Goal: Task Accomplishment & Management: Use online tool/utility

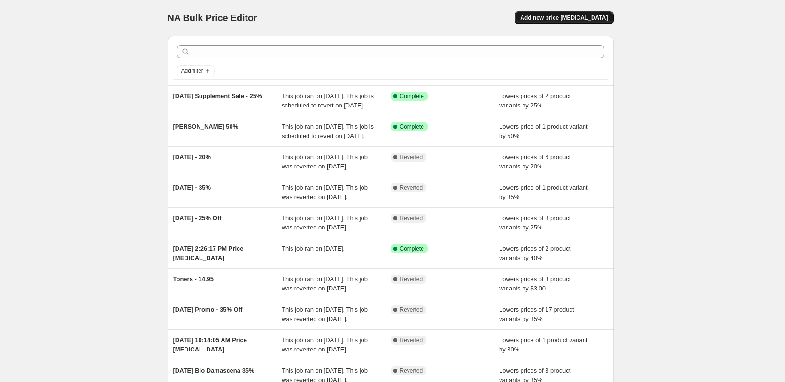
click at [564, 19] on span "Add new price [MEDICAL_DATA]" at bounding box center [563, 18] width 87 height 8
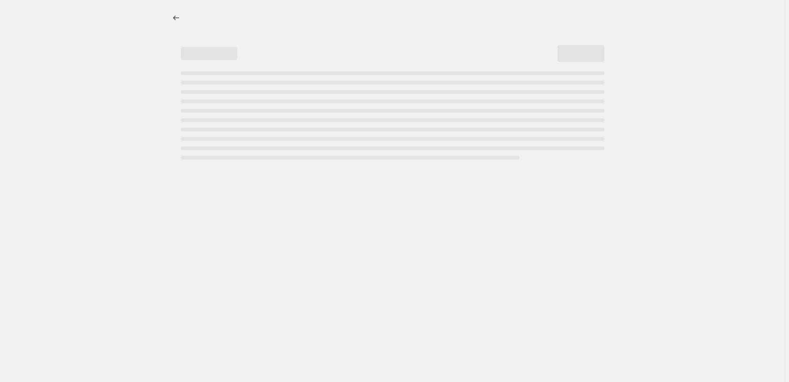
select select "percentage"
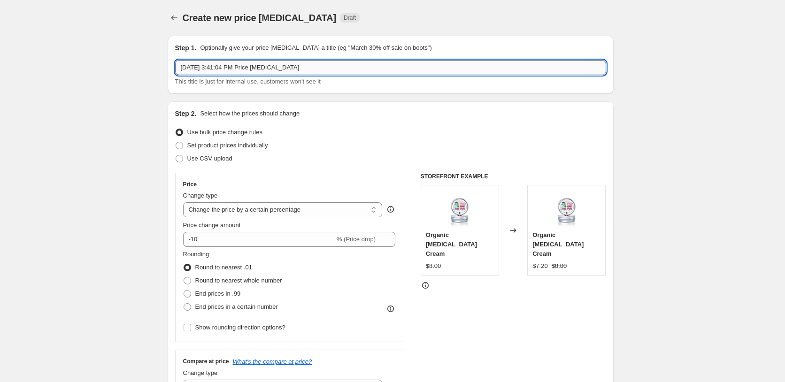
drag, startPoint x: 307, startPoint y: 71, endPoint x: -33, endPoint y: 73, distance: 340.5
click at [175, 73] on input "[DATE] 3:41:04 PM Price [MEDICAL_DATA]" at bounding box center [390, 67] width 431 height 15
type input "LR Face cream & Hydrobiome Toner - 50%"
click at [213, 240] on input "-10" at bounding box center [259, 239] width 152 height 15
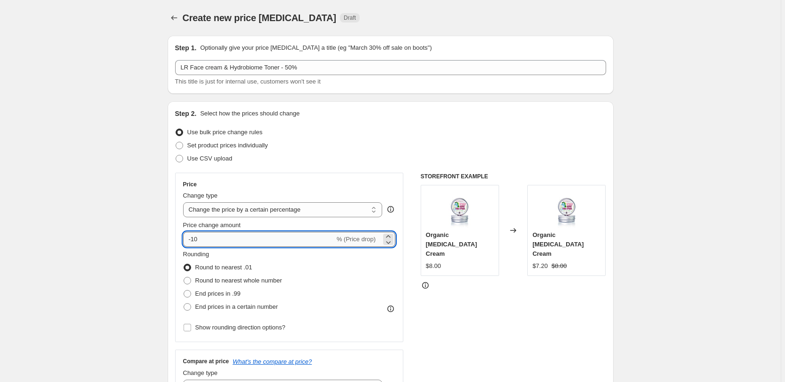
click at [213, 240] on input "-10" at bounding box center [259, 239] width 152 height 15
type input "-50"
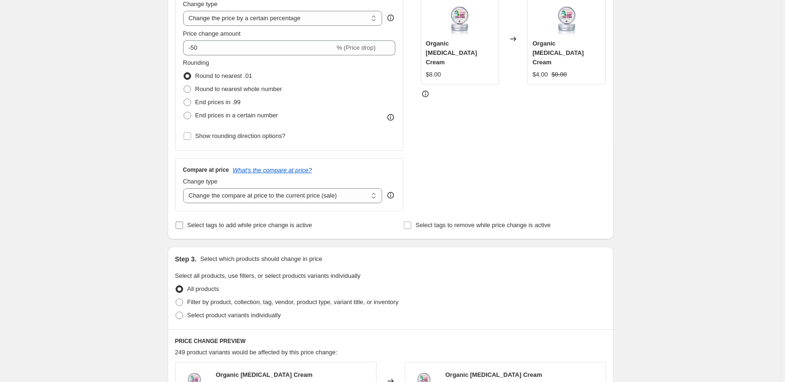
click at [225, 223] on span "Select tags to add while price change is active" at bounding box center [249, 225] width 125 height 7
click at [183, 223] on input "Select tags to add while price change is active" at bounding box center [180, 226] width 8 height 8
checkbox input "true"
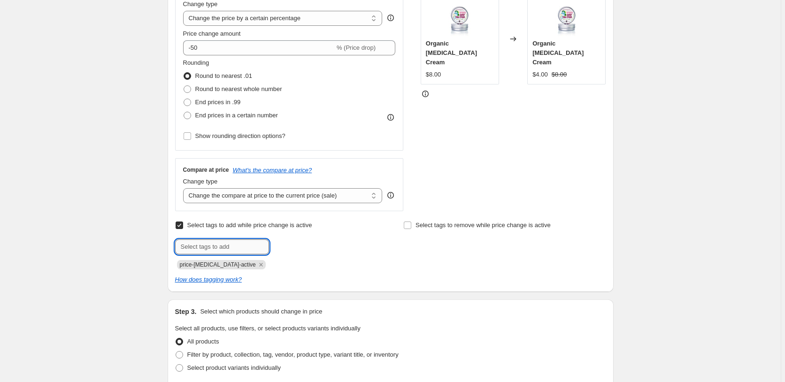
click at [224, 252] on input "text" at bounding box center [222, 247] width 94 height 15
type input "specials"
click at [147, 224] on div "Create new price [MEDICAL_DATA]. This page is ready Create new price [MEDICAL_D…" at bounding box center [390, 303] width 781 height 991
click at [310, 247] on span "specials" at bounding box center [300, 246] width 22 height 7
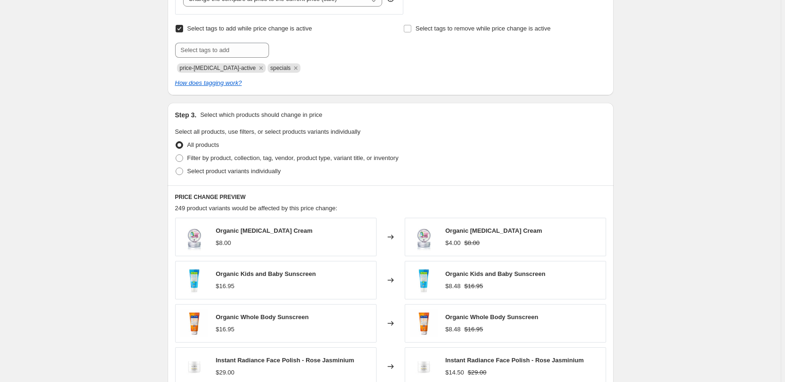
scroll to position [431, 0]
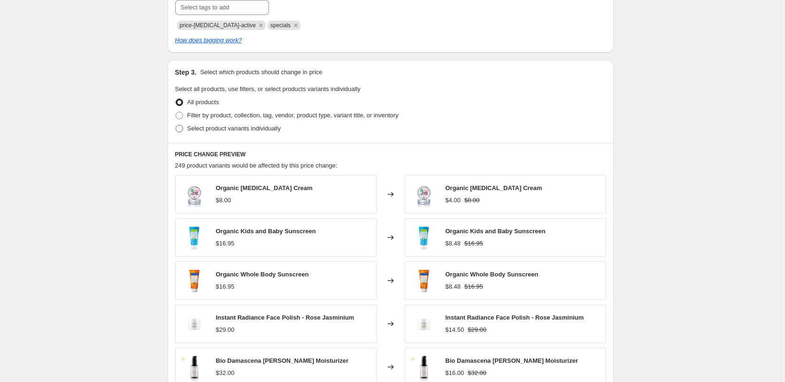
click at [218, 123] on label "Select product variants individually" at bounding box center [228, 128] width 106 height 13
click at [176, 125] on input "Select product variants individually" at bounding box center [176, 125] width 0 height 0
radio input "true"
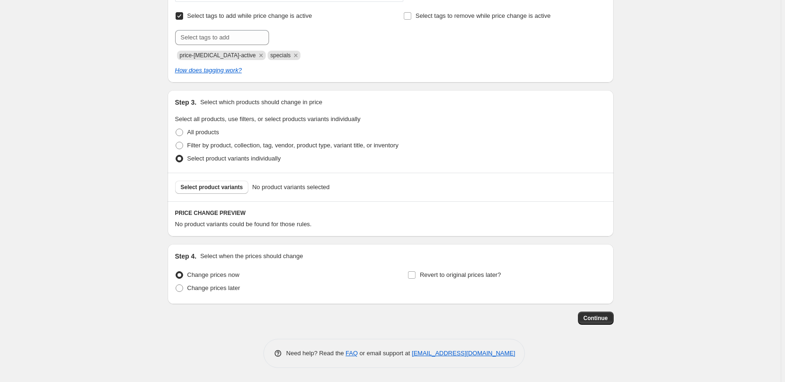
scroll to position [401, 0]
click at [222, 186] on span "Select product variants" at bounding box center [212, 188] width 62 height 8
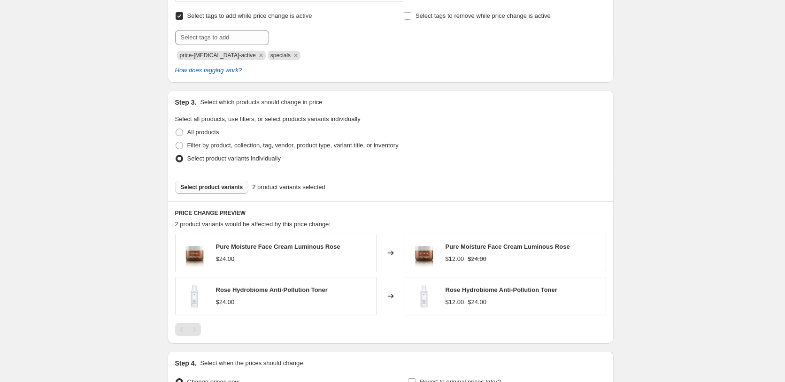
scroll to position [508, 0]
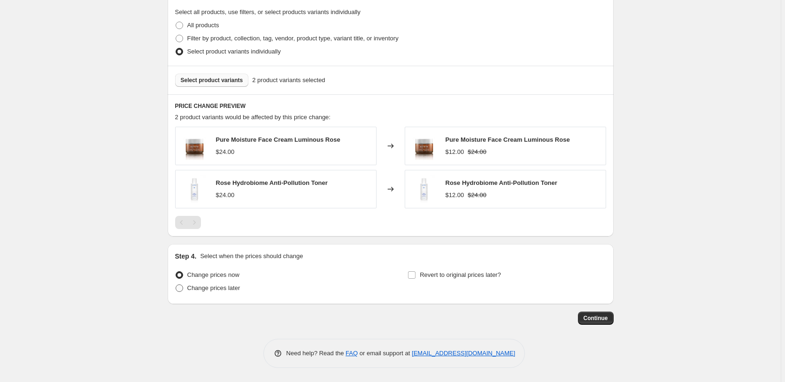
click at [235, 290] on span "Change prices later" at bounding box center [213, 288] width 53 height 7
click at [176, 285] on input "Change prices later" at bounding box center [176, 285] width 0 height 0
radio input "true"
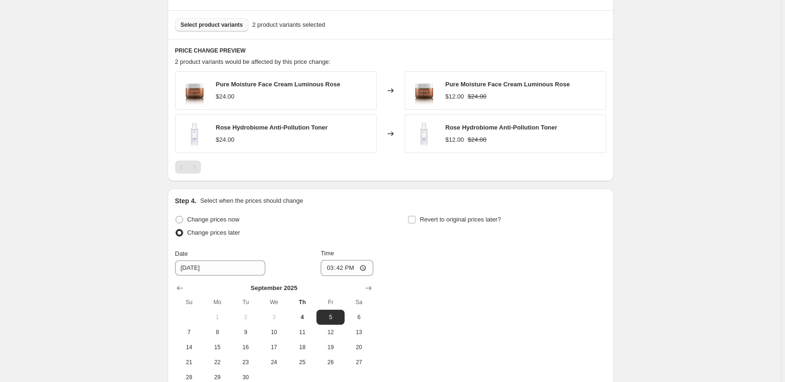
scroll to position [652, 0]
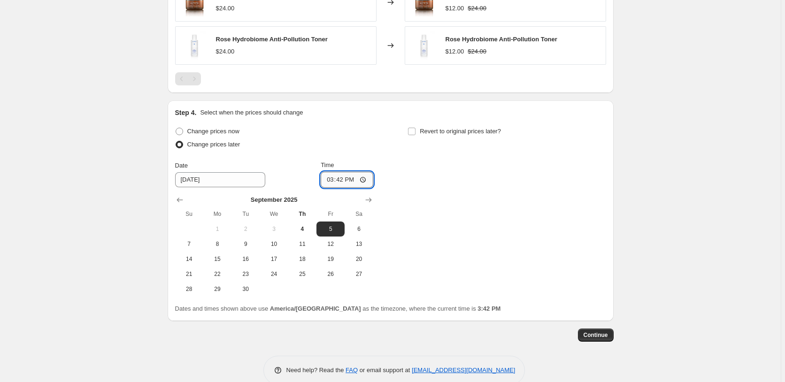
click at [341, 179] on input "15:42" at bounding box center [347, 180] width 53 height 16
click at [357, 177] on input "15:42" at bounding box center [347, 180] width 53 height 16
click at [337, 180] on input "15:42" at bounding box center [347, 180] width 53 height 16
click at [348, 180] on input "15:42" at bounding box center [347, 180] width 53 height 16
click at [335, 176] on input "15:42" at bounding box center [347, 180] width 53 height 16
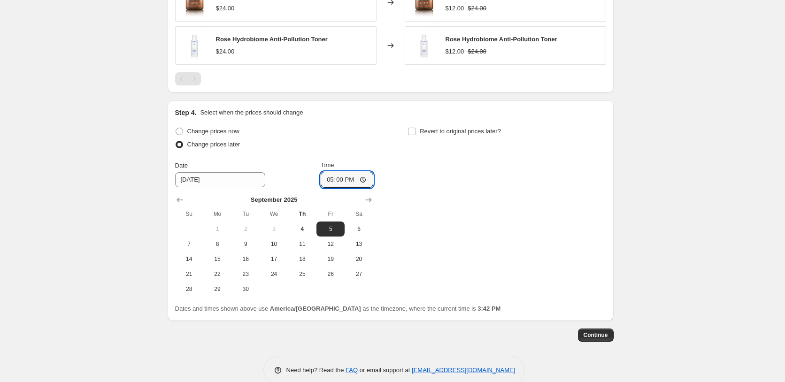
type input "05:00"
click at [500, 190] on div "Change prices now Change prices later Date [DATE] Time 05:00 [DATE] Su Mo Tu We…" at bounding box center [390, 211] width 431 height 172
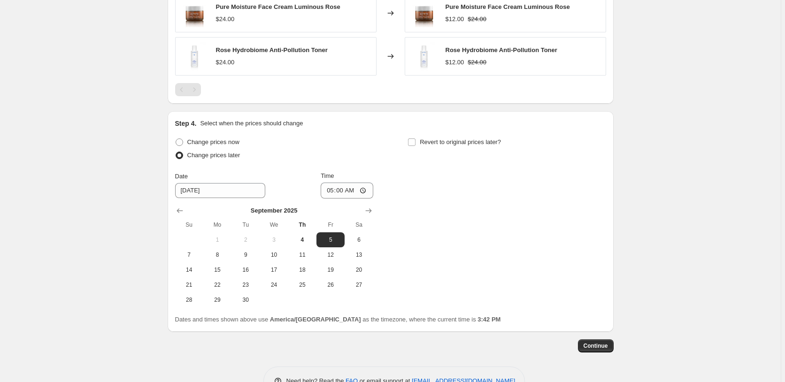
scroll to position [668, 0]
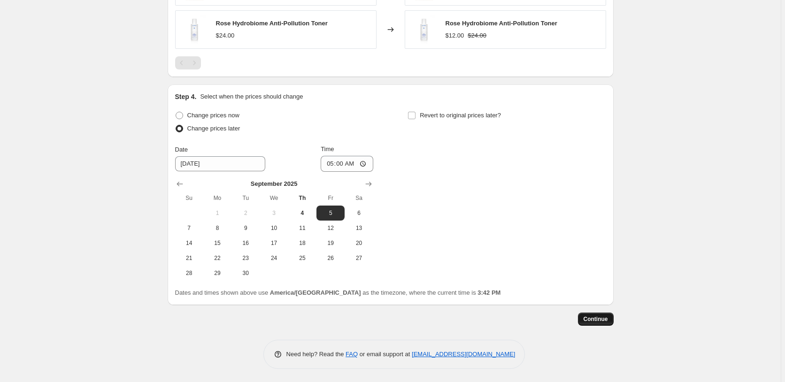
click at [603, 318] on span "Continue" at bounding box center [596, 320] width 24 height 8
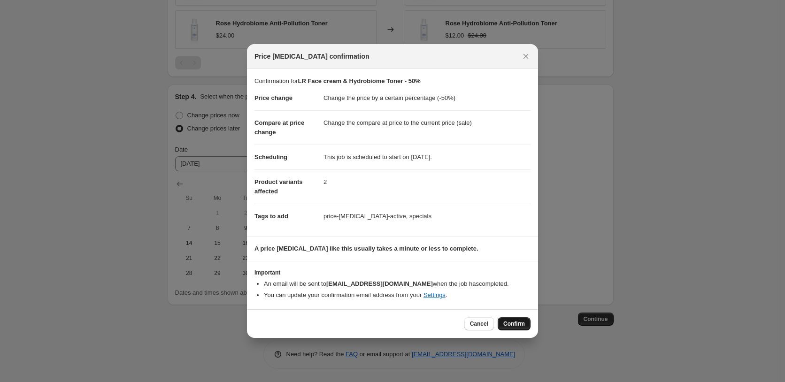
click at [518, 321] on button "Confirm" at bounding box center [514, 323] width 33 height 13
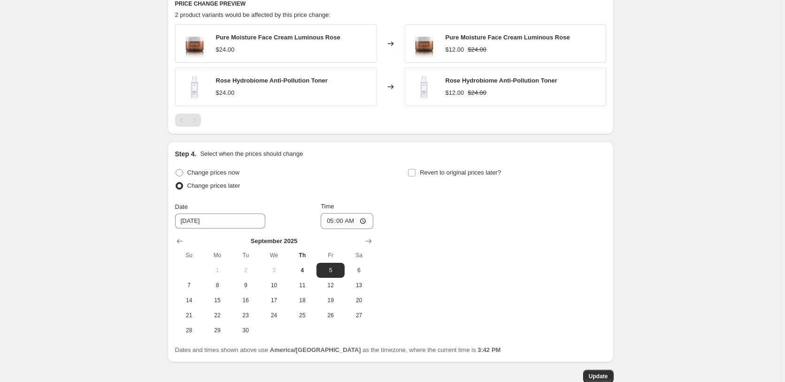
scroll to position [428, 0]
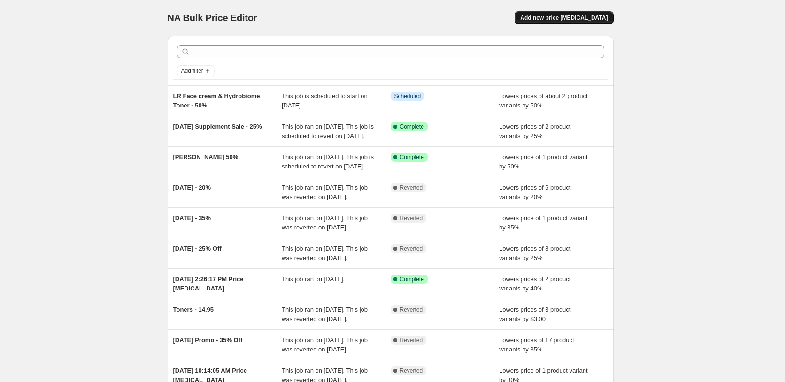
click at [608, 15] on span "Add new price [MEDICAL_DATA]" at bounding box center [563, 18] width 87 height 8
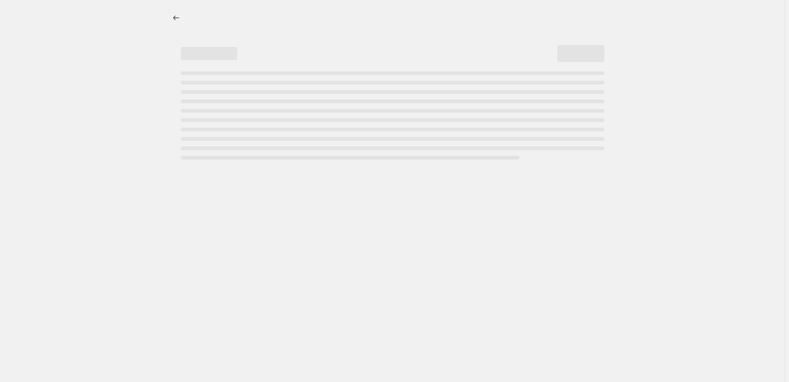
select select "percentage"
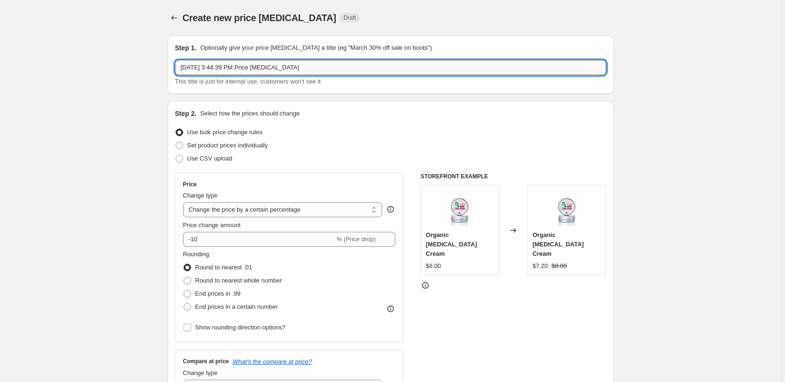
click at [263, 75] on input "Sep 4, 2025, 3:44:39 PM Price change job" at bounding box center [390, 67] width 431 height 15
drag, startPoint x: 317, startPoint y: 68, endPoint x: 9, endPoint y: 68, distance: 308.1
click at [175, 68] on input "Sep 4, 2025, 3:44:39 PM Price change job" at bounding box center [390, 67] width 431 height 15
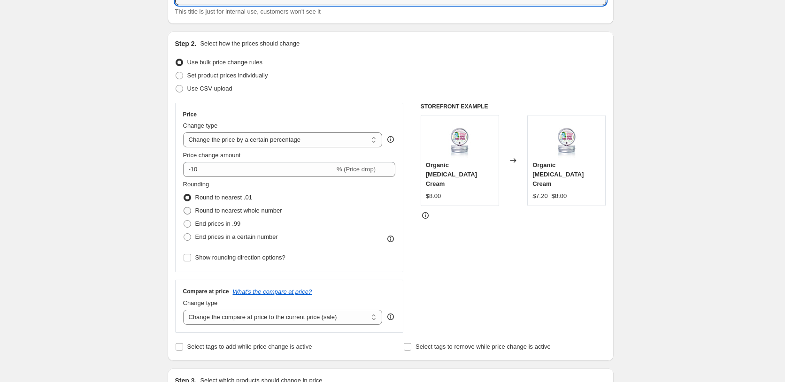
scroll to position [96, 0]
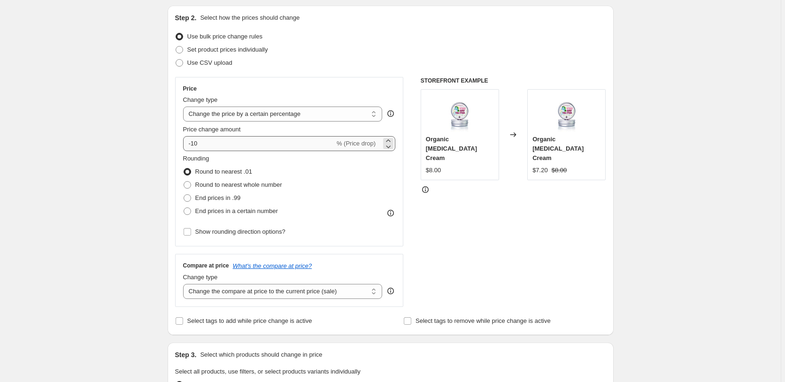
type input "functional toners - 15%"
click at [225, 142] on input "-10" at bounding box center [259, 143] width 152 height 15
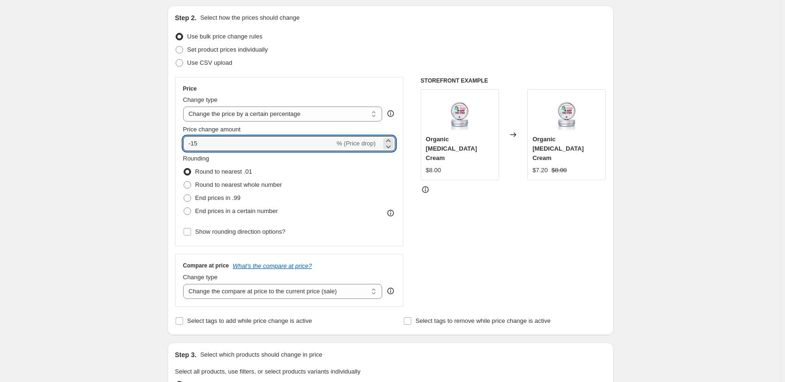
type input "-15"
click at [115, 231] on div "Create new price change job. This page is ready Create new price change job Dra…" at bounding box center [390, 373] width 781 height 939
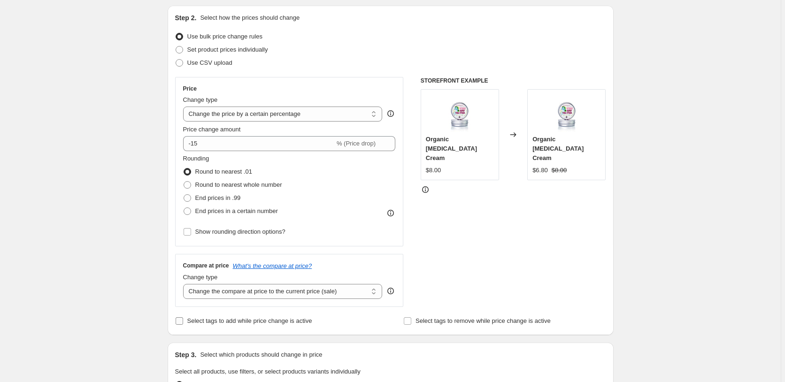
click at [242, 319] on span "Select tags to add while price change is active" at bounding box center [249, 320] width 125 height 7
click at [183, 319] on input "Select tags to add while price change is active" at bounding box center [180, 321] width 8 height 8
checkbox input "true"
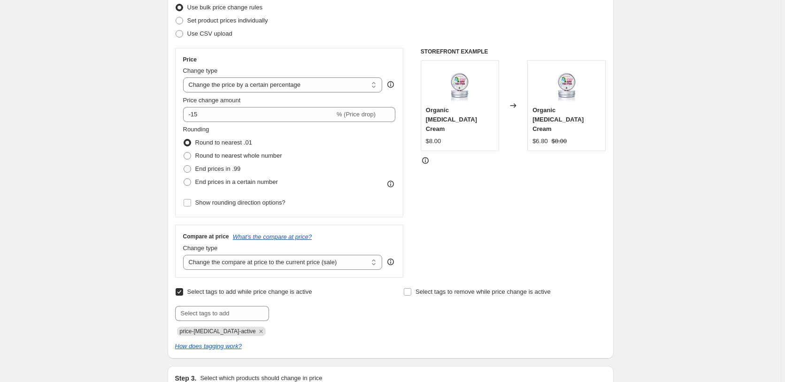
scroll to position [144, 0]
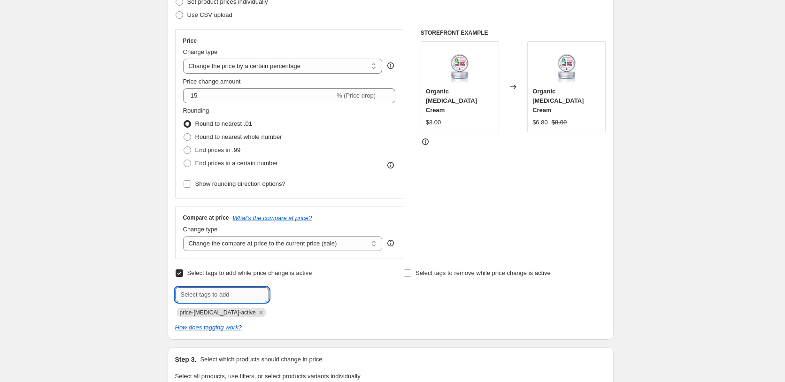
click at [233, 292] on input "text" at bounding box center [222, 294] width 94 height 15
type input "specials"
click at [289, 298] on button "Add specials" at bounding box center [294, 293] width 46 height 13
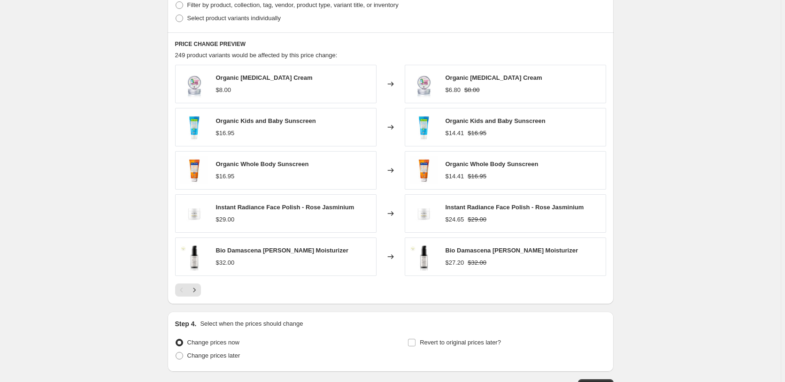
scroll to position [609, 0]
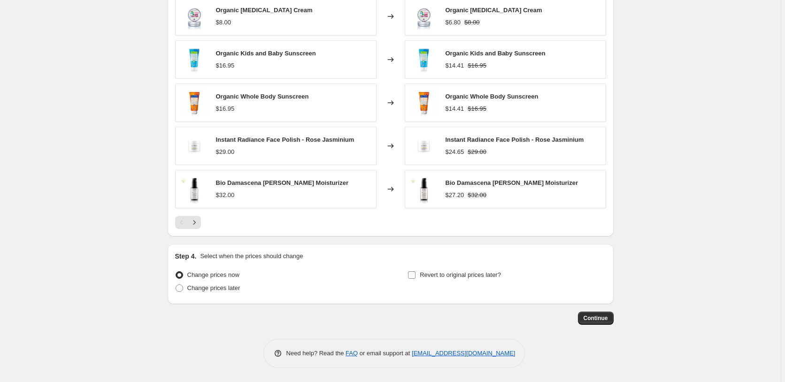
click at [475, 275] on span "Revert to original prices later?" at bounding box center [460, 274] width 81 height 7
click at [416, 275] on input "Revert to original prices later?" at bounding box center [412, 275] width 8 height 8
checkbox input "true"
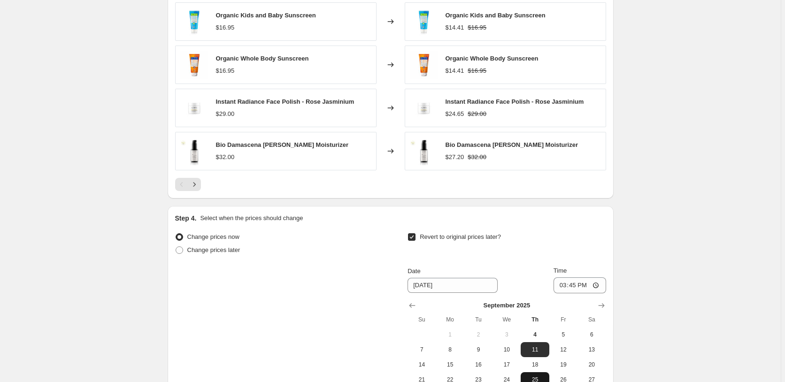
scroll to position [753, 0]
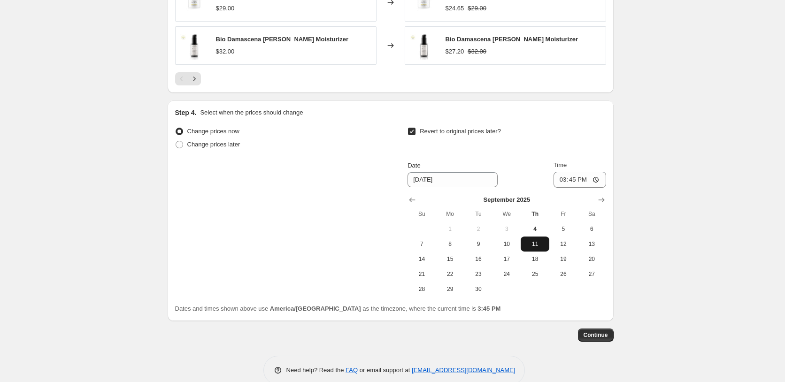
click at [537, 244] on span "11" at bounding box center [535, 244] width 21 height 8
click at [595, 334] on span "Continue" at bounding box center [596, 336] width 24 height 8
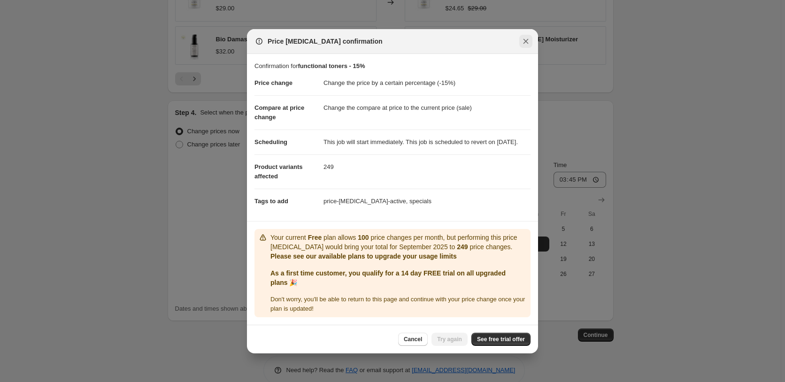
click at [527, 39] on icon "Close" at bounding box center [526, 41] width 5 height 5
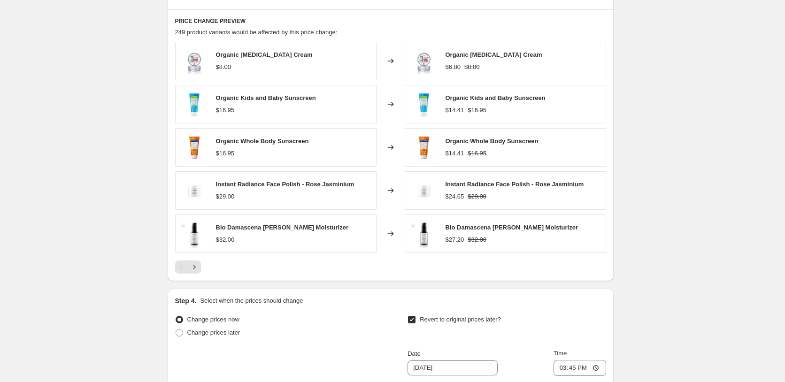
scroll to position [465, 0]
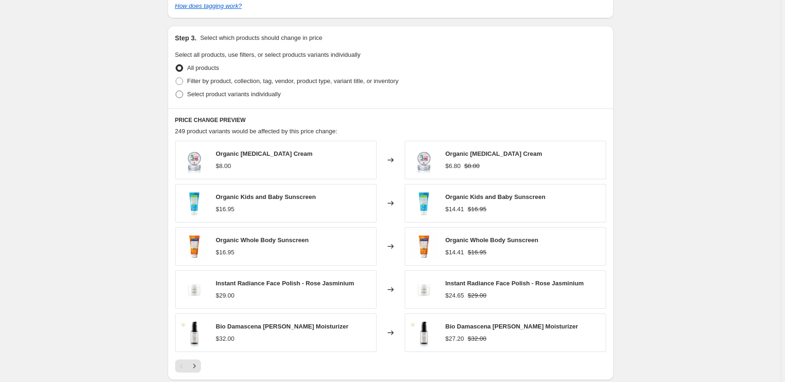
click at [183, 94] on span at bounding box center [180, 95] width 8 height 8
click at [176, 91] on input "Select product variants individually" at bounding box center [176, 91] width 0 height 0
radio input "true"
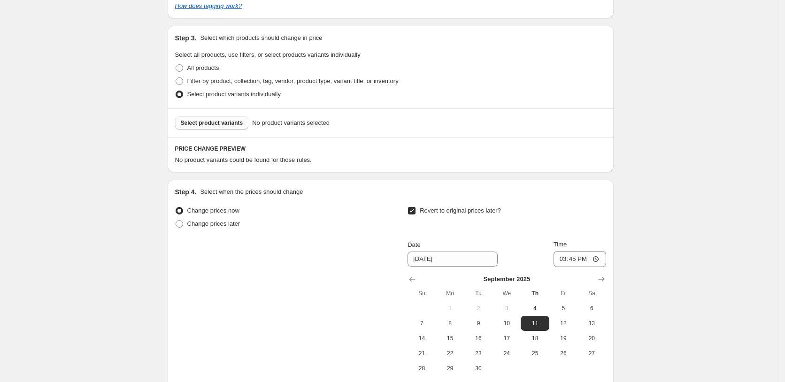
click at [193, 119] on button "Select product variants" at bounding box center [212, 122] width 74 height 13
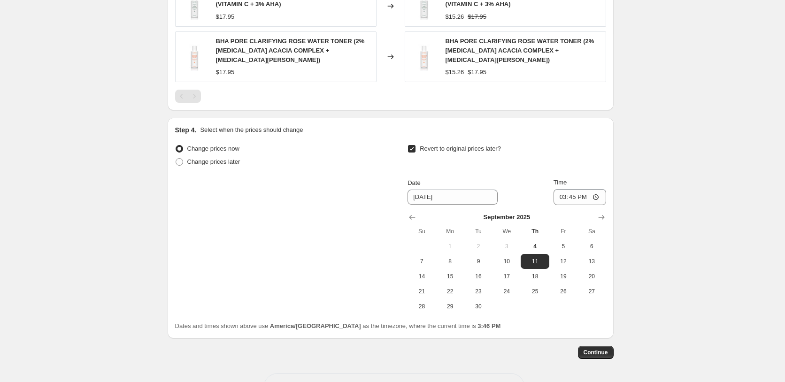
scroll to position [729, 0]
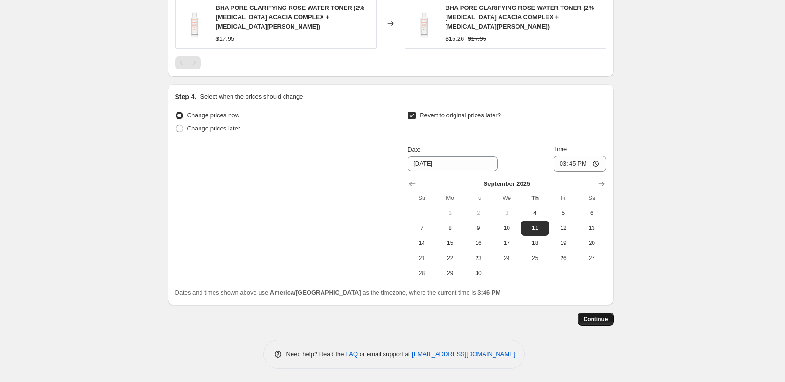
click at [599, 319] on span "Continue" at bounding box center [596, 320] width 24 height 8
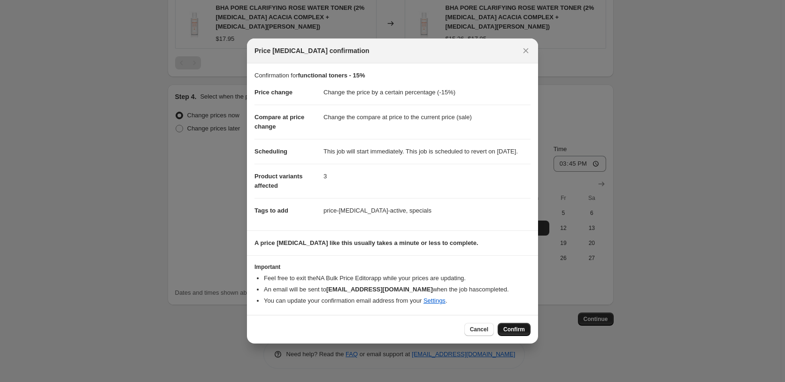
click at [511, 333] on span "Confirm" at bounding box center [514, 330] width 22 height 8
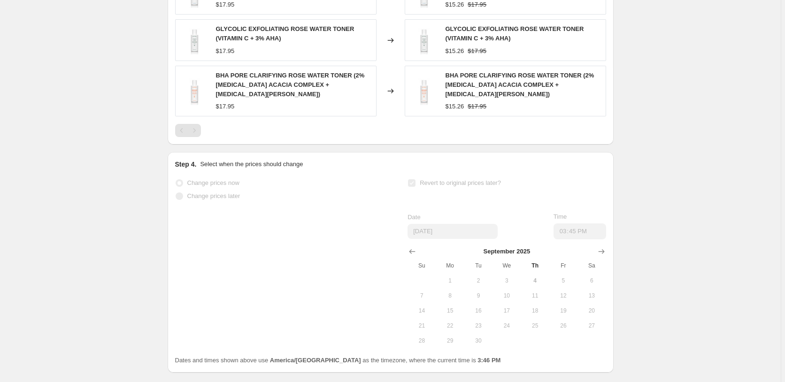
scroll to position [754, 0]
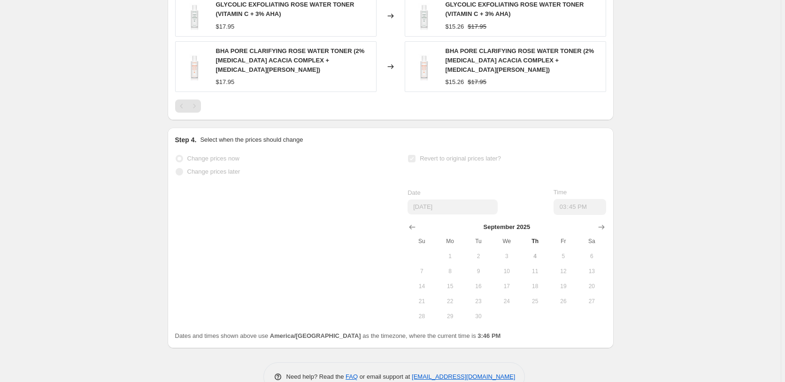
select select "percentage"
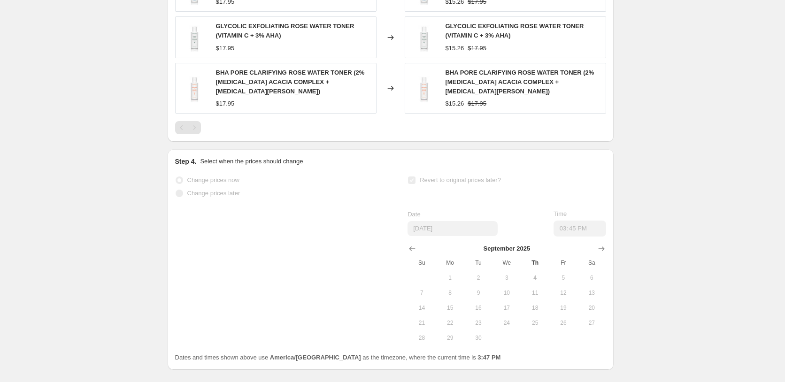
scroll to position [0, 0]
